Goal: Task Accomplishment & Management: Manage account settings

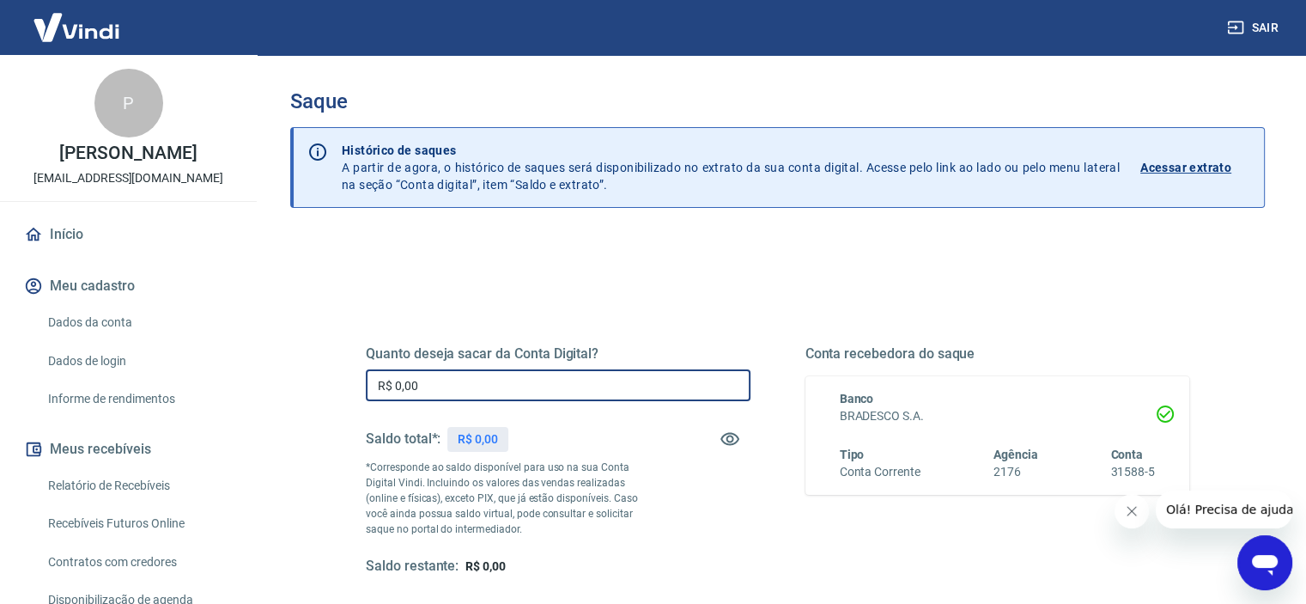
click at [563, 388] on input "R$ 0,00" at bounding box center [558, 385] width 385 height 32
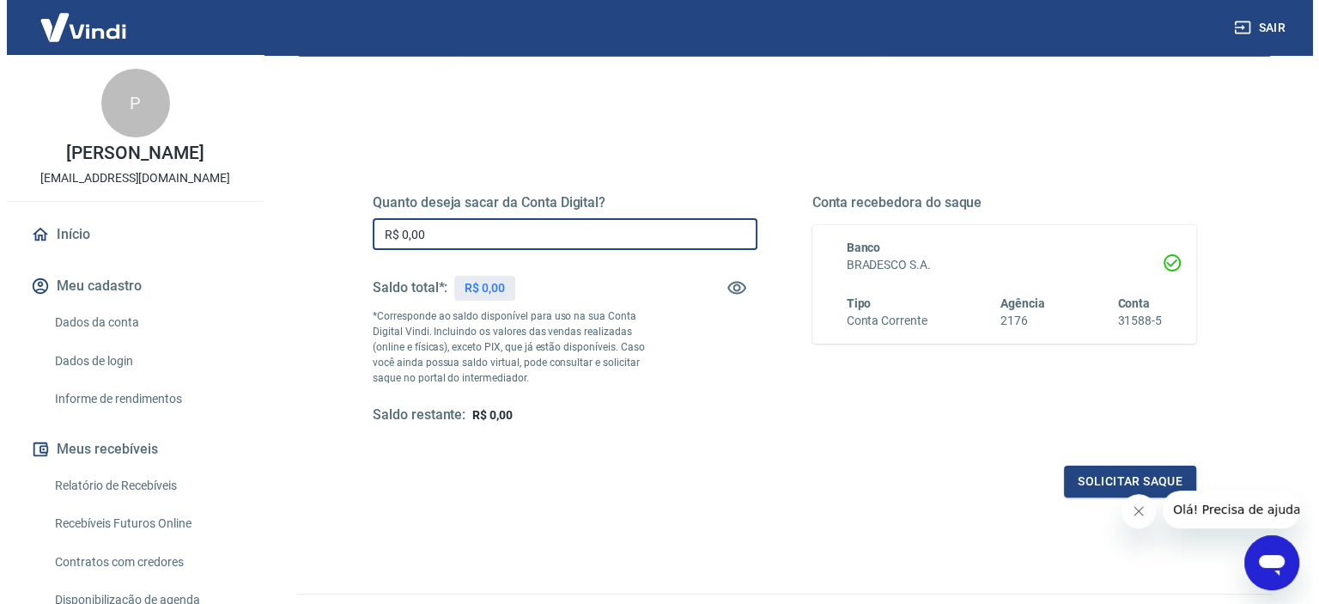
scroll to position [172, 0]
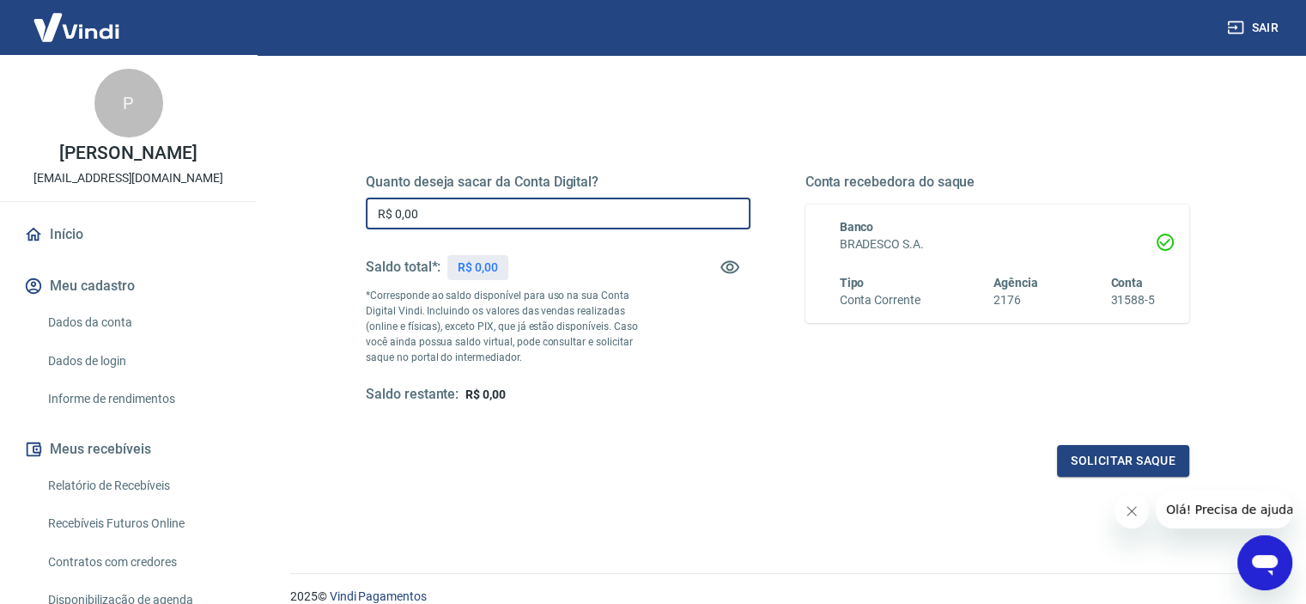
click at [721, 362] on div "Quanto deseja sacar da Conta Digital? R$ 0,00 ​ Saldo total*: R$ 0,00 *Correspo…" at bounding box center [558, 288] width 385 height 230
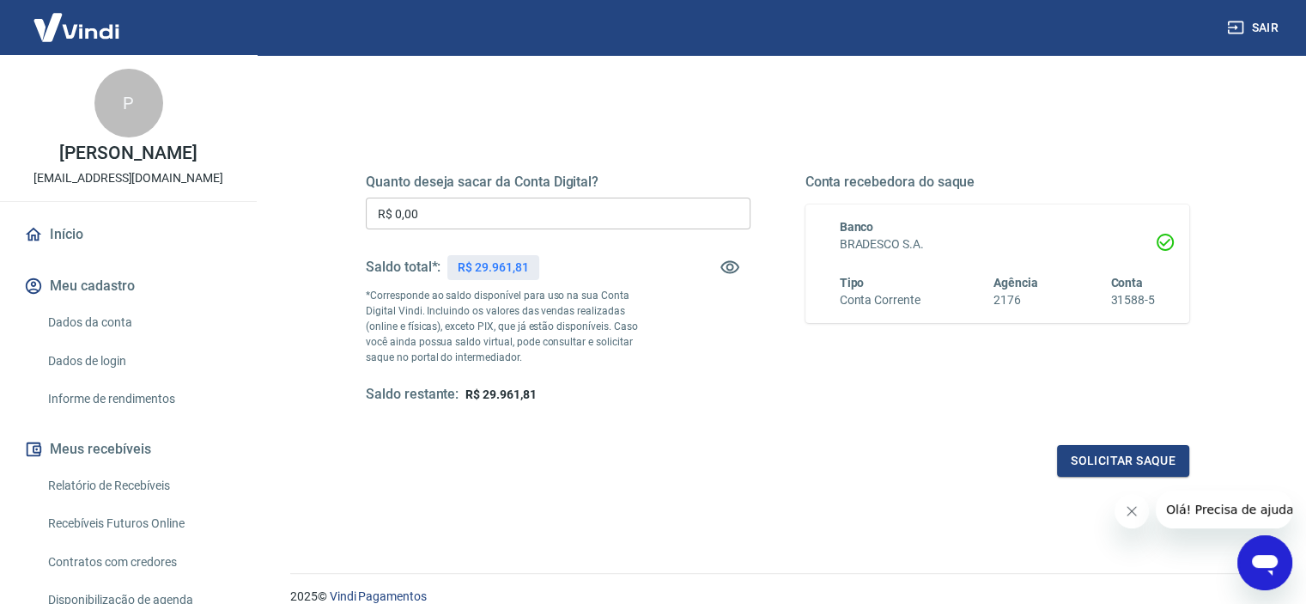
click at [655, 211] on input "R$ 0,00" at bounding box center [558, 214] width 385 height 32
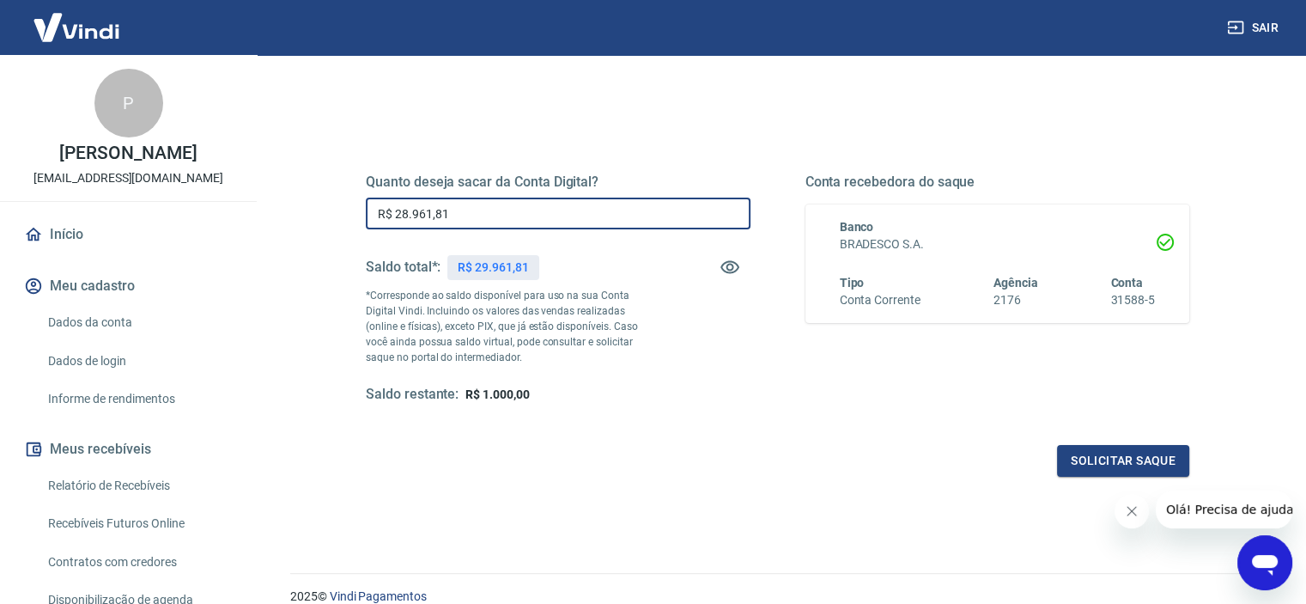
type input "R$ 28.961,81"
click at [1129, 510] on icon "Fechar mensagem da empresa" at bounding box center [1132, 511] width 14 height 14
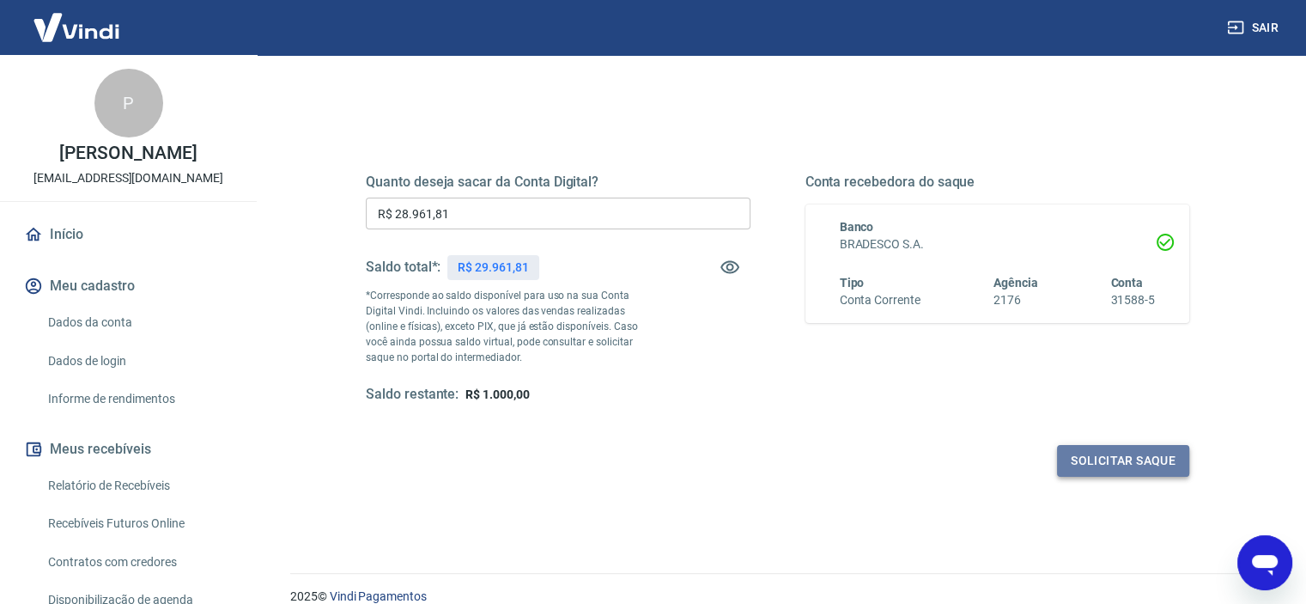
click at [1096, 456] on button "Solicitar saque" at bounding box center [1123, 461] width 132 height 32
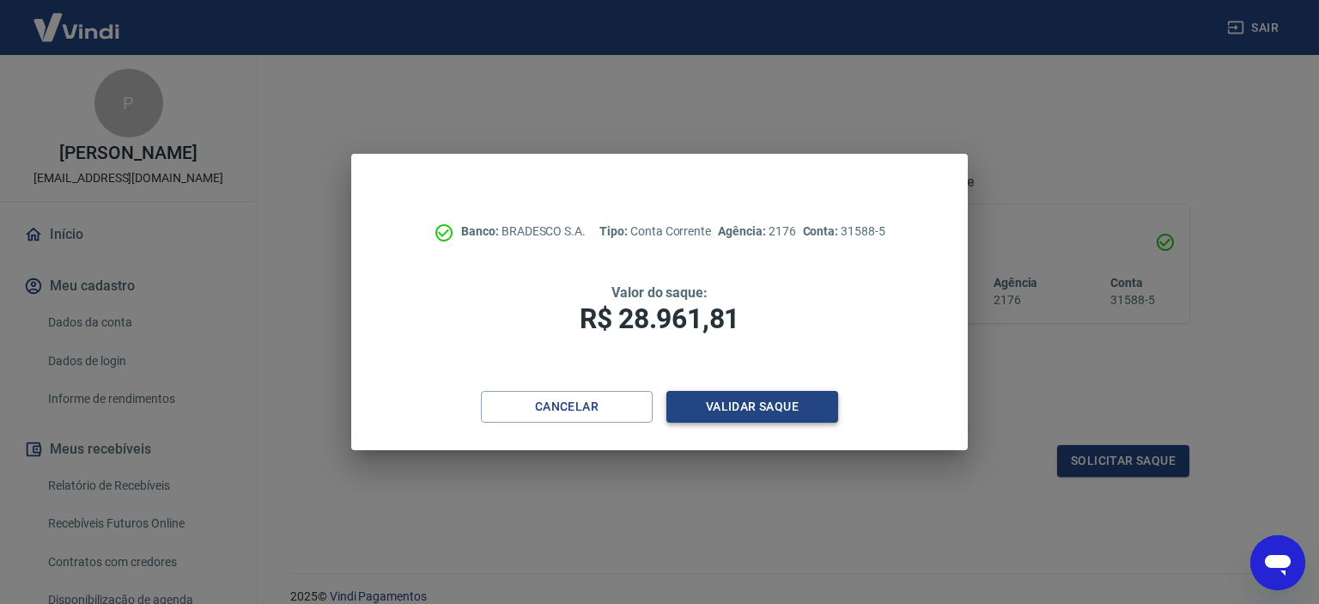
click at [766, 409] on button "Validar saque" at bounding box center [752, 407] width 172 height 32
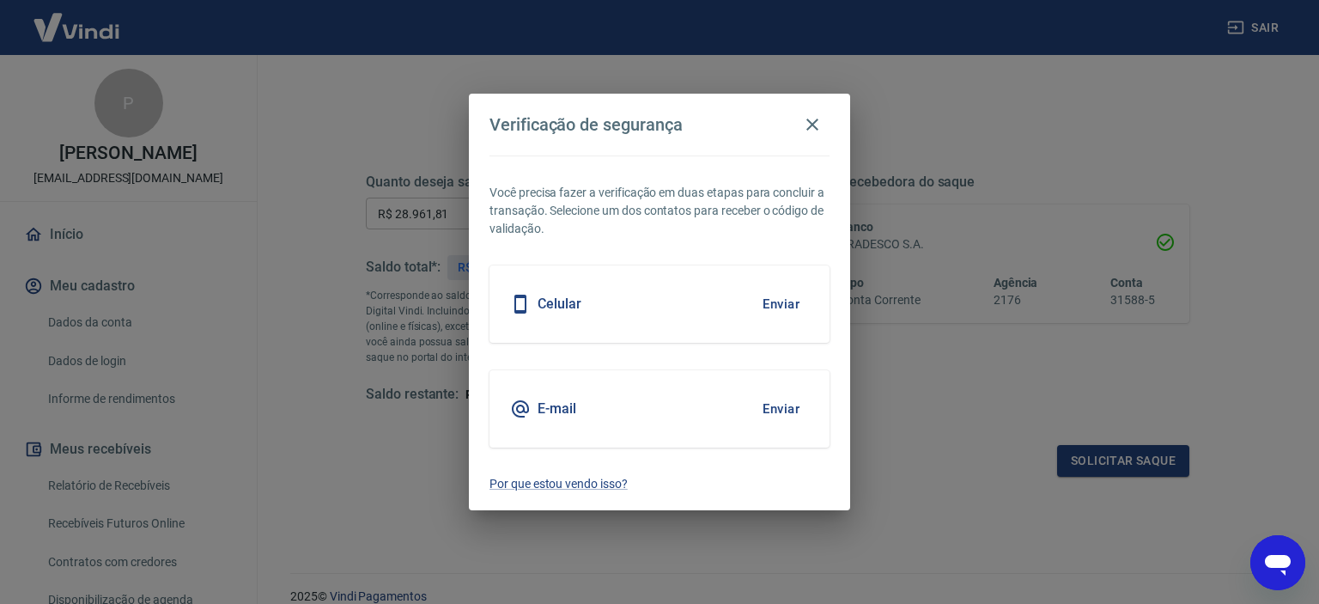
click at [788, 407] on button "Enviar" at bounding box center [781, 409] width 56 height 36
click at [789, 402] on button "Enviar" at bounding box center [781, 409] width 56 height 36
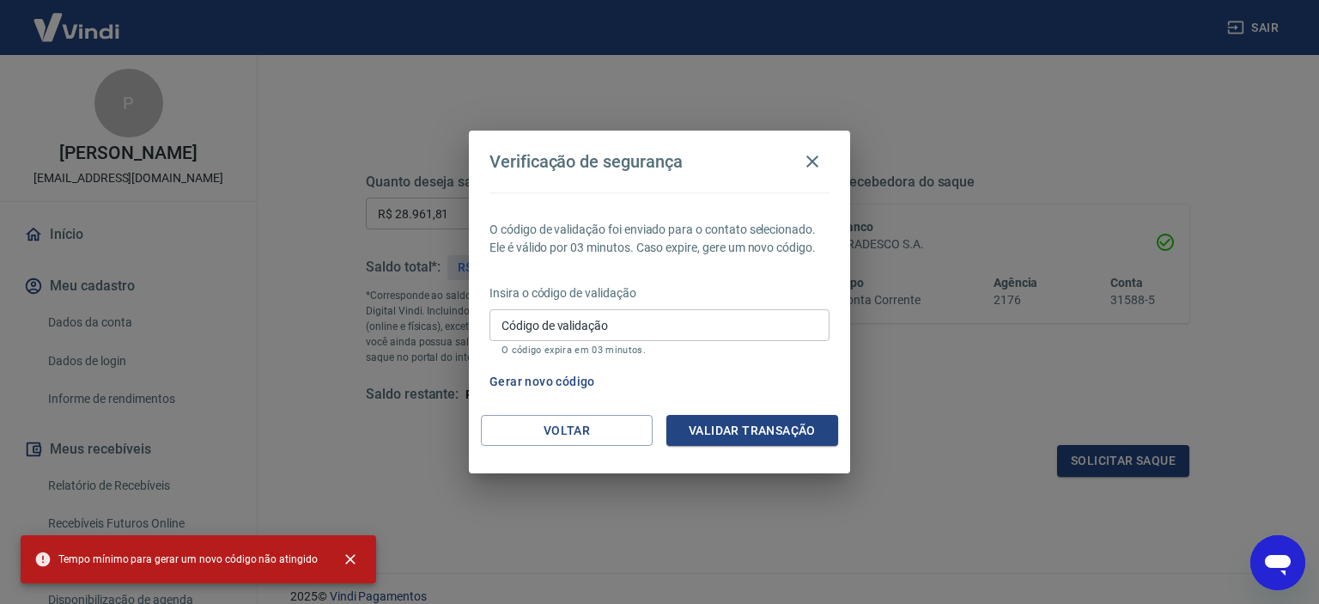
drag, startPoint x: 669, startPoint y: 325, endPoint x: 690, endPoint y: 338, distance: 25.5
click at [669, 325] on input "Código de validação" at bounding box center [660, 325] width 340 height 32
paste input "385154"
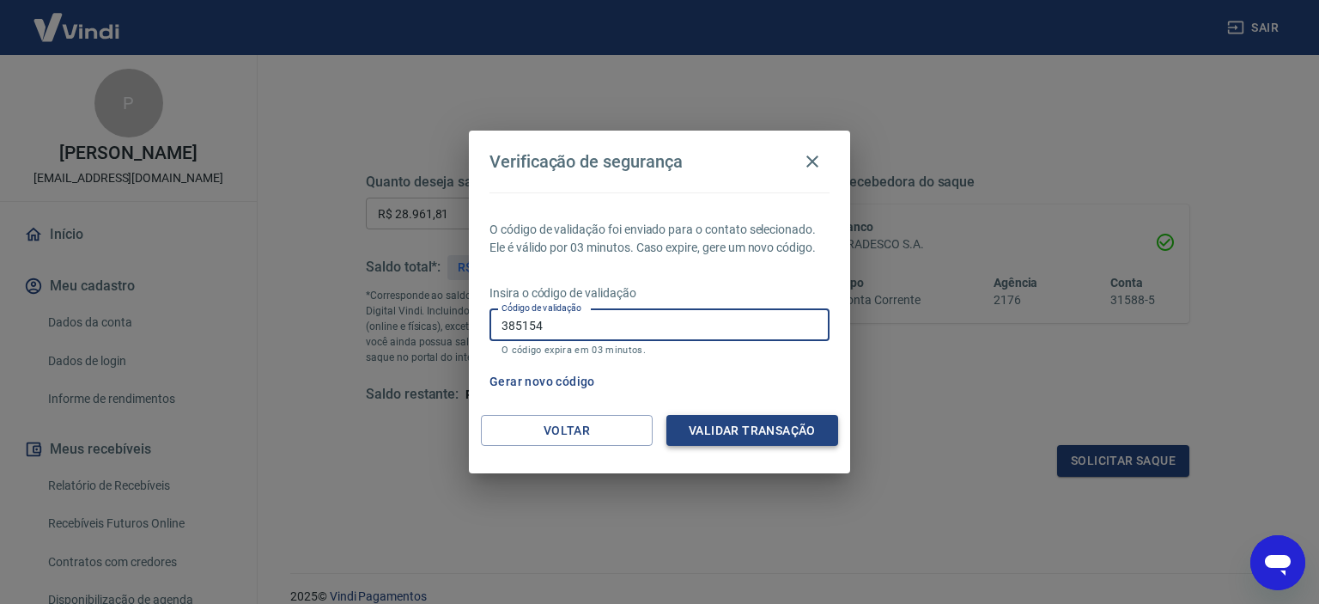
type input "385154"
click at [759, 423] on button "Validar transação" at bounding box center [752, 431] width 172 height 32
